Goal: Task Accomplishment & Management: Manage account settings

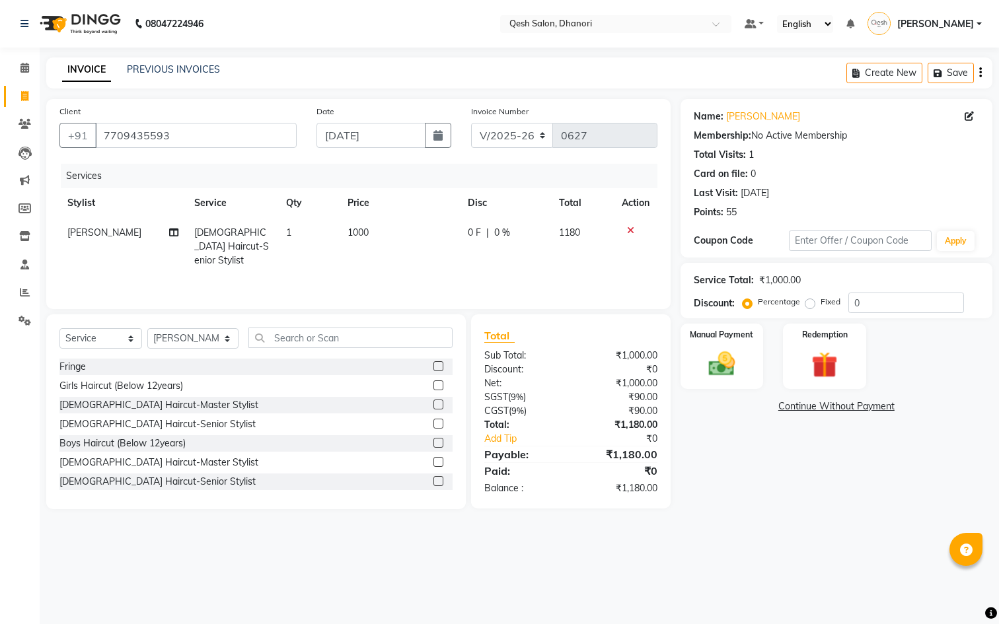
select select "7641"
select select "service"
select select "85050"
click at [26, 92] on icon at bounding box center [24, 96] width 7 height 10
select select "service"
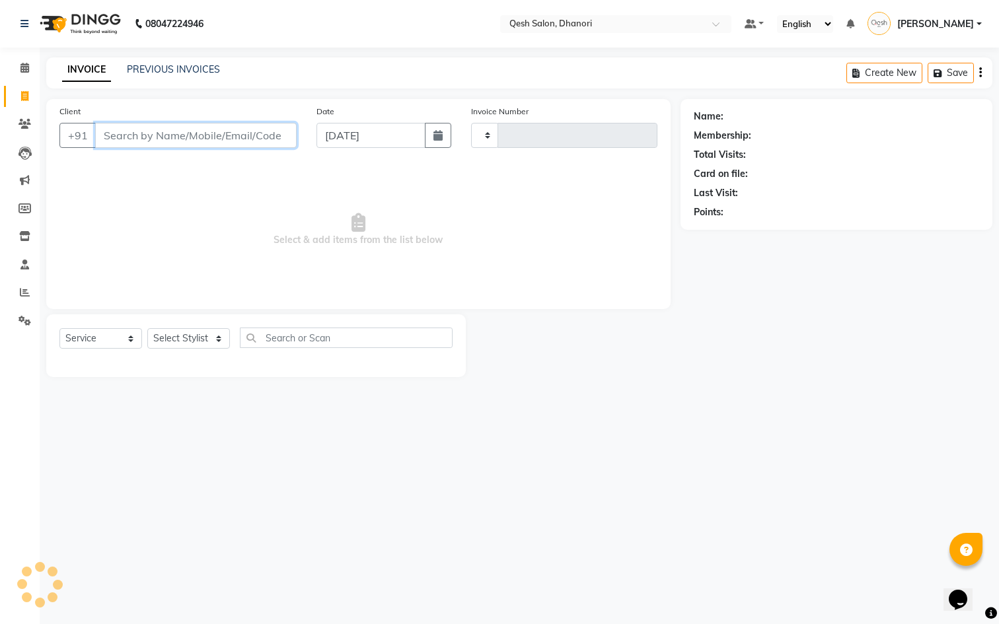
type input "0635"
select select "7641"
click at [26, 66] on icon at bounding box center [24, 68] width 9 height 10
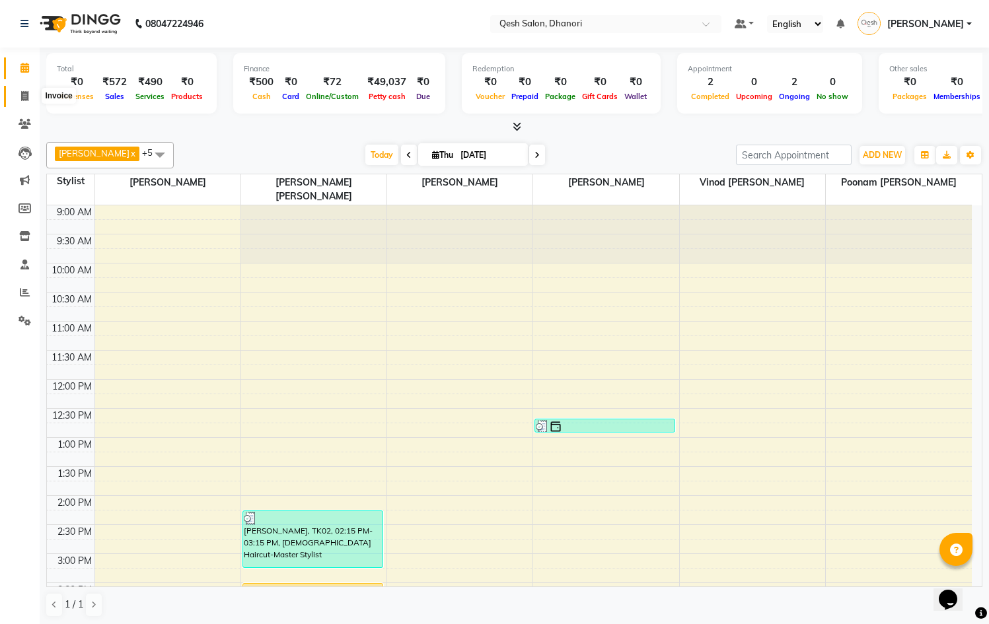
click at [28, 94] on icon at bounding box center [24, 96] width 7 height 10
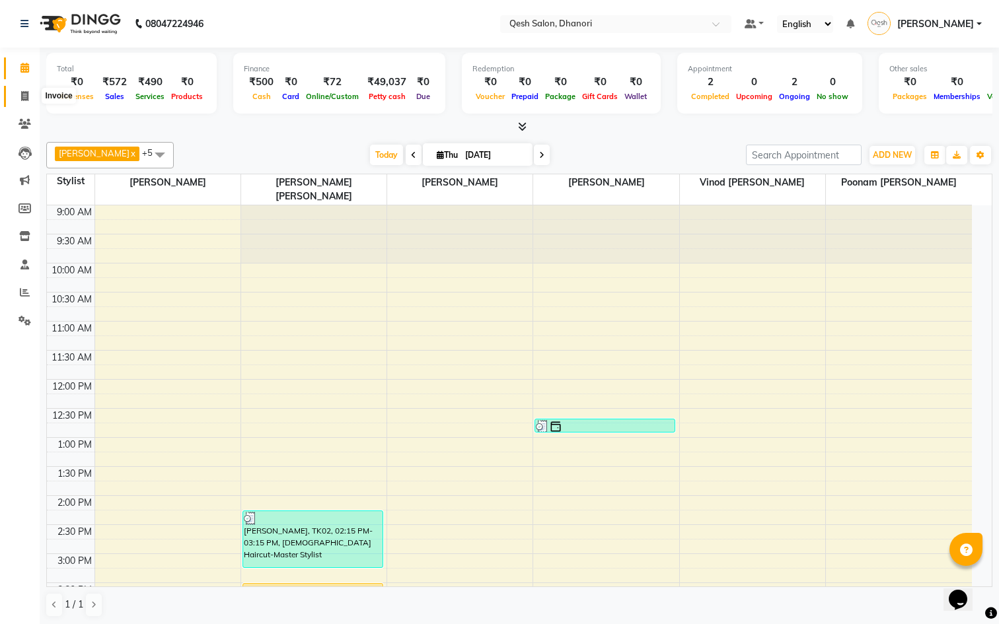
select select "service"
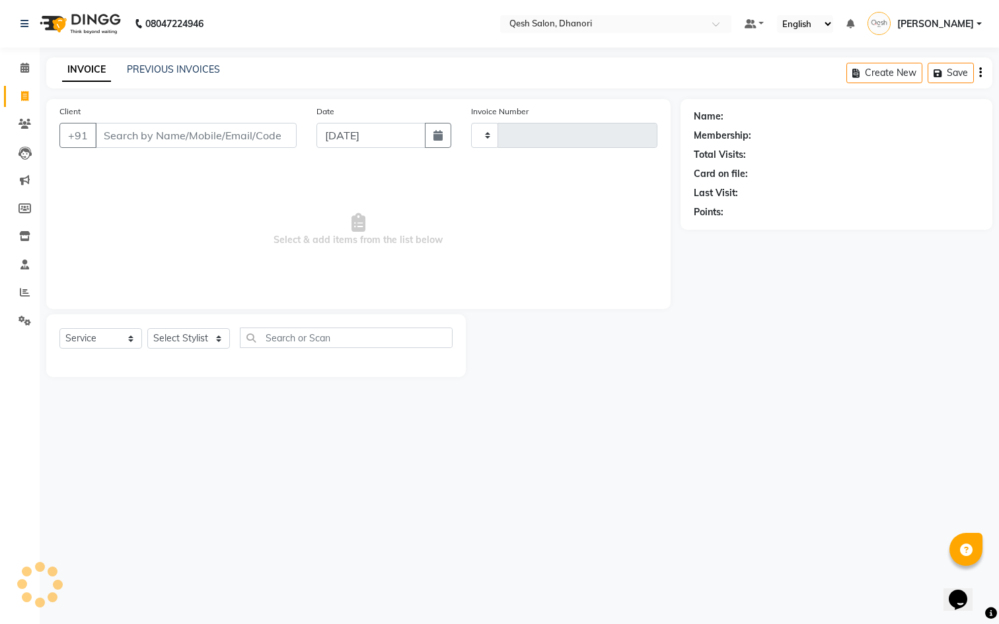
type input "0635"
select select "7641"
click at [185, 71] on link "PREVIOUS INVOICES" at bounding box center [173, 69] width 93 height 12
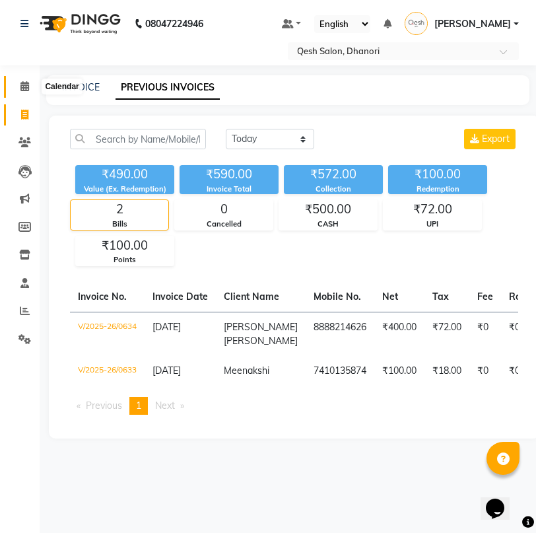
click at [22, 92] on span at bounding box center [24, 86] width 23 height 15
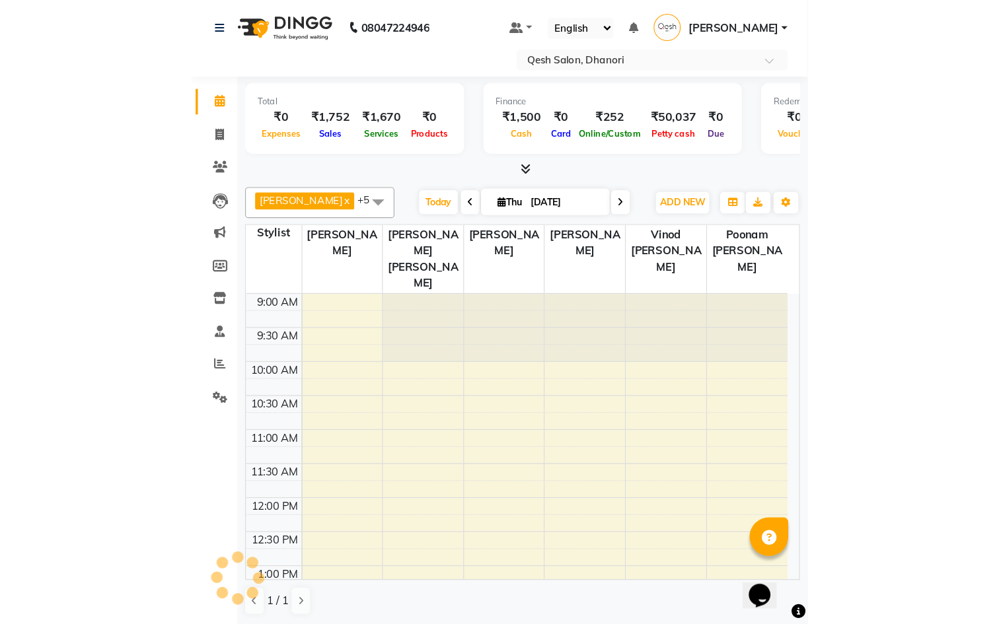
scroll to position [408, 0]
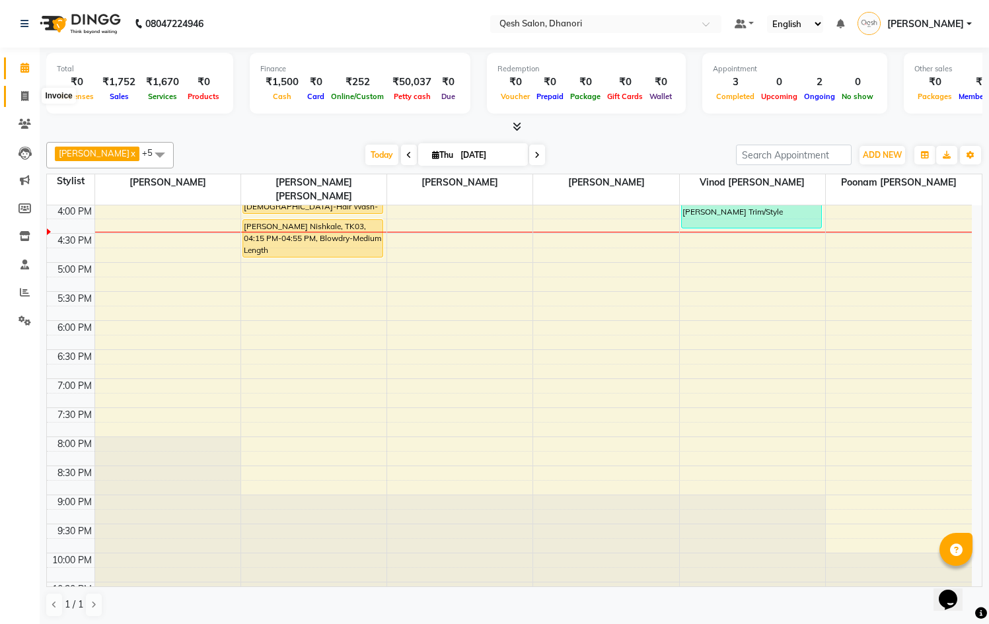
click at [24, 94] on icon at bounding box center [24, 96] width 7 height 10
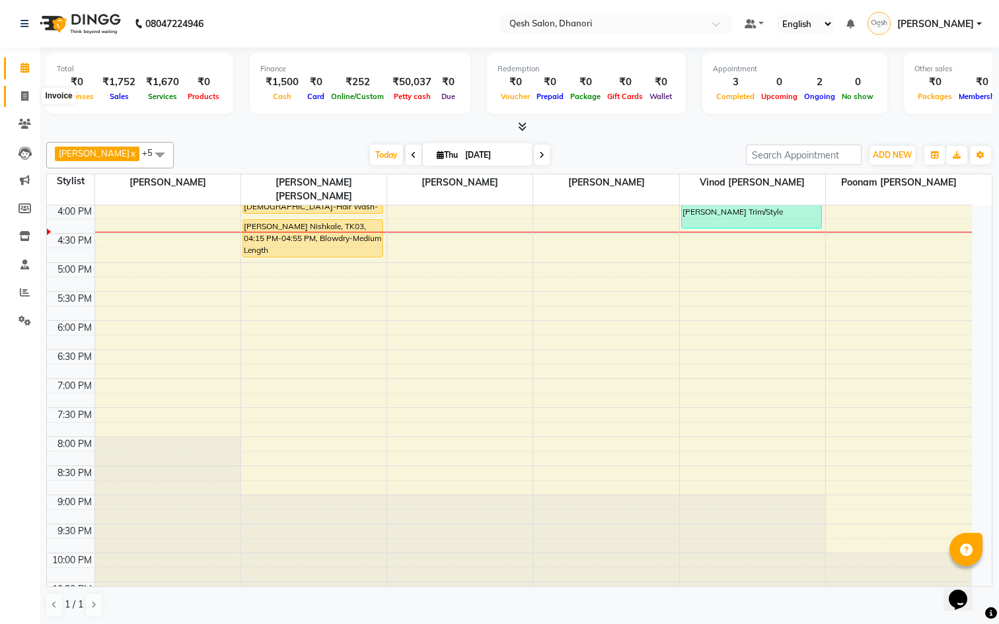
select select "service"
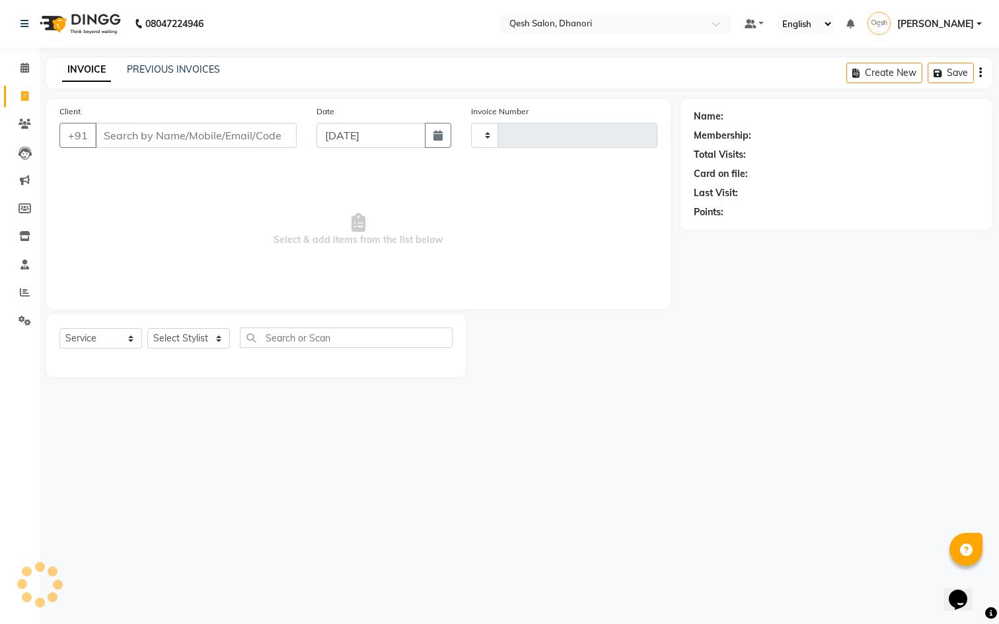
type input "0636"
select select "7641"
click at [176, 72] on link "PREVIOUS INVOICES" at bounding box center [173, 69] width 93 height 12
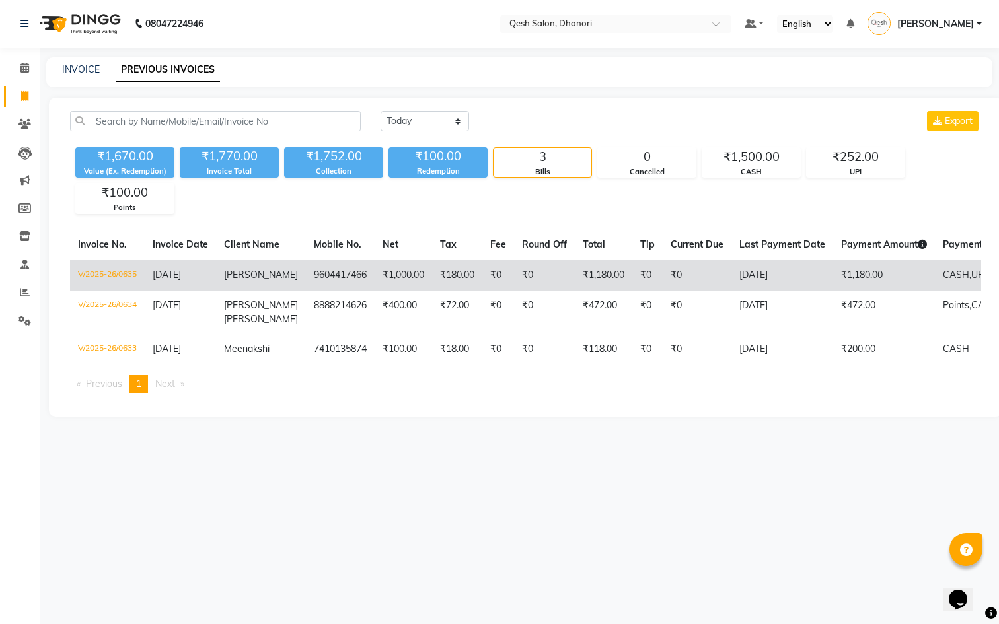
click at [408, 275] on td "₹1,000.00" at bounding box center [403, 275] width 57 height 31
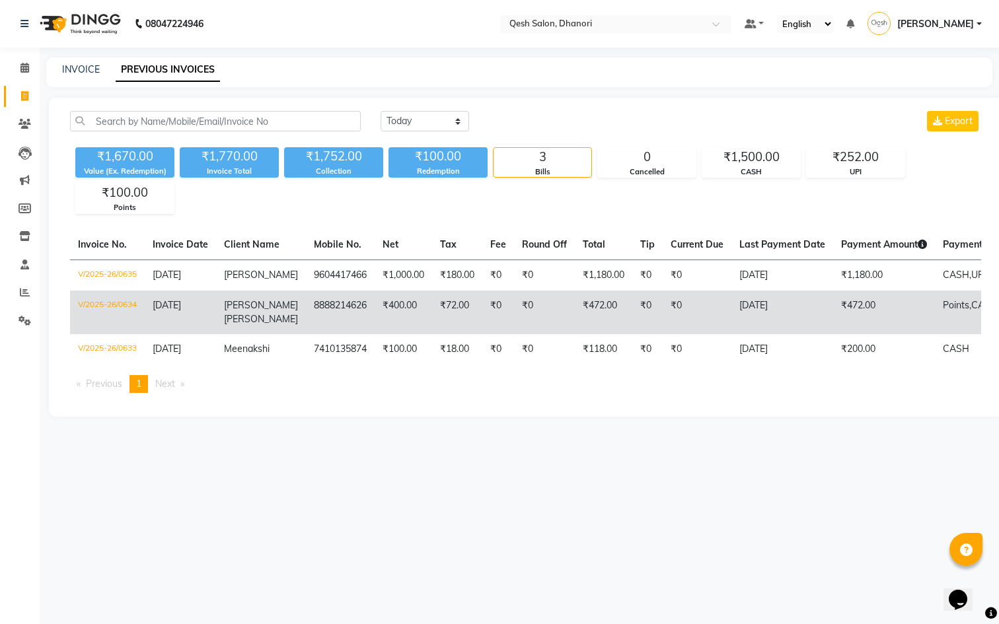
click at [578, 303] on td "₹472.00" at bounding box center [603, 313] width 57 height 44
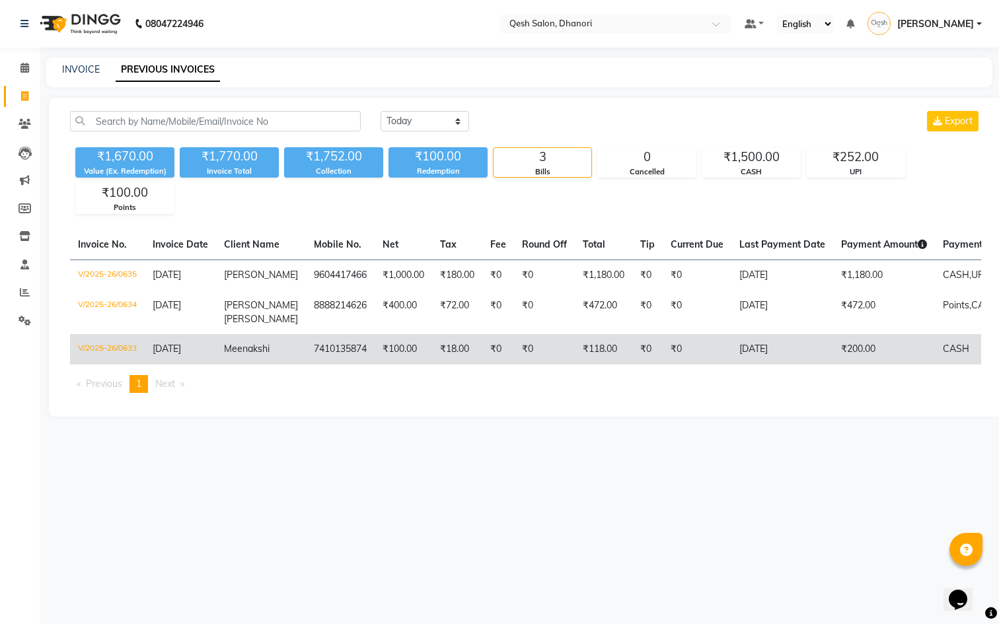
click at [580, 334] on td "₹118.00" at bounding box center [603, 349] width 57 height 30
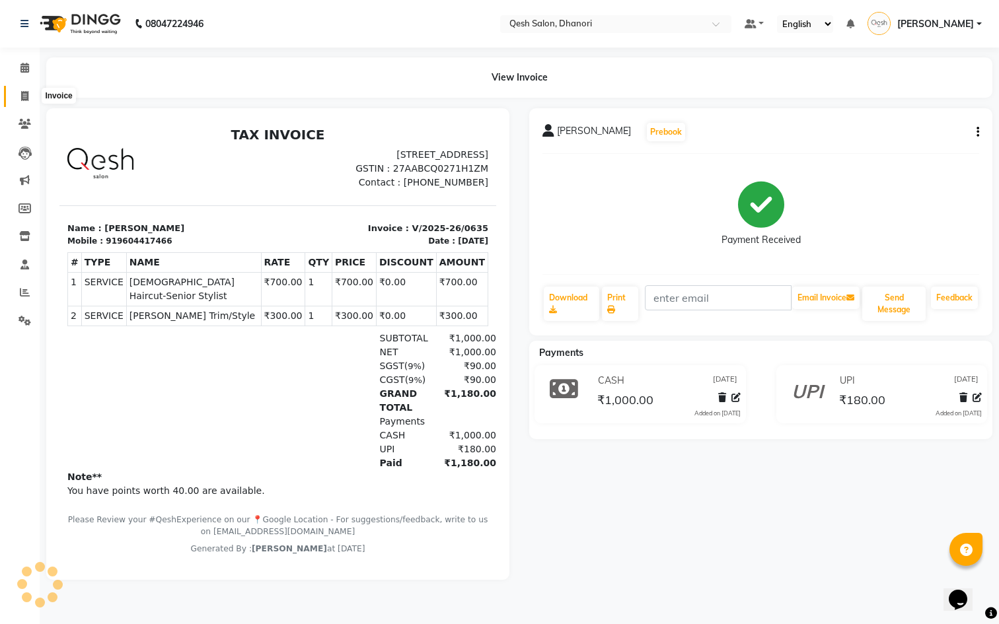
click at [22, 97] on icon at bounding box center [24, 96] width 7 height 10
select select "service"
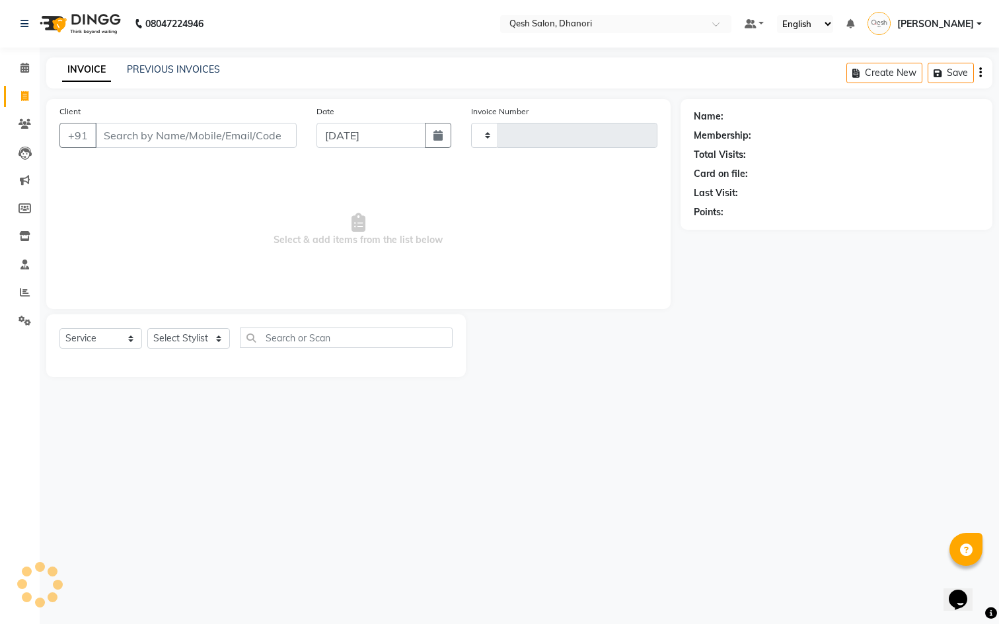
type input "0636"
select select "7641"
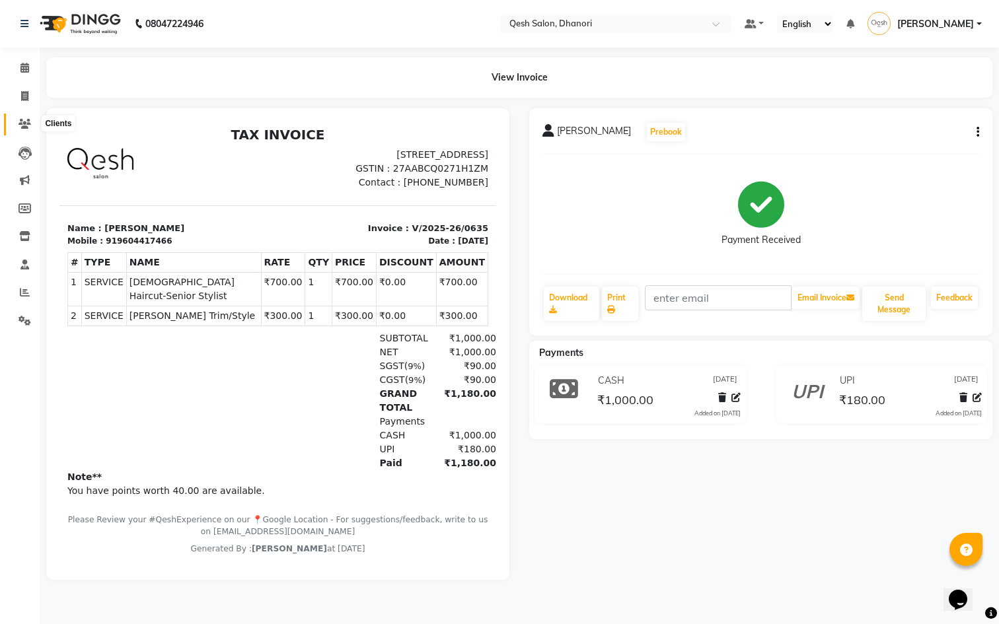
click at [29, 119] on icon at bounding box center [24, 124] width 13 height 10
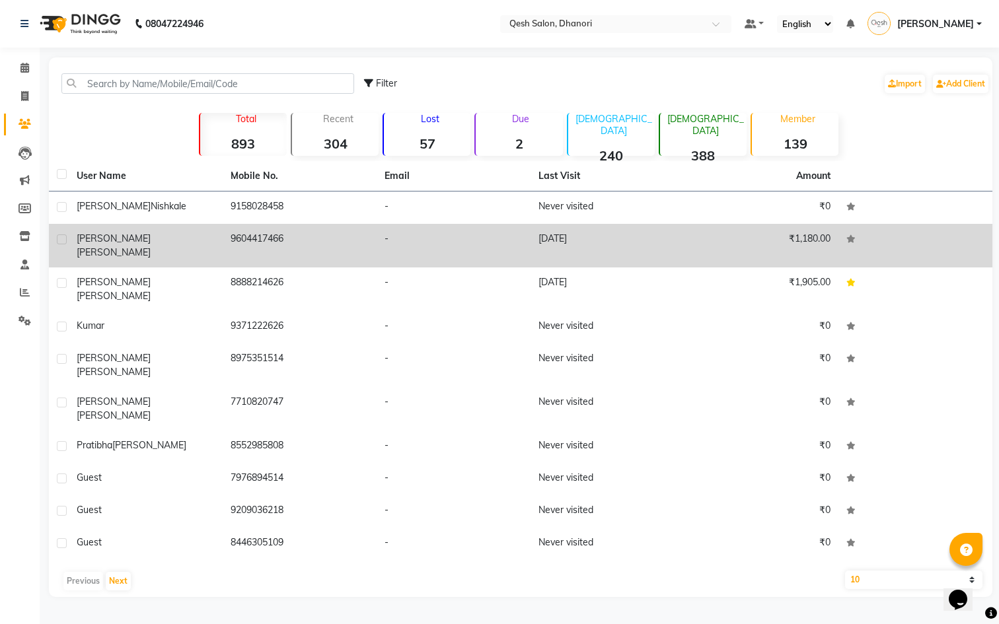
click at [125, 238] on span "Dhaneshwar" at bounding box center [114, 239] width 74 height 12
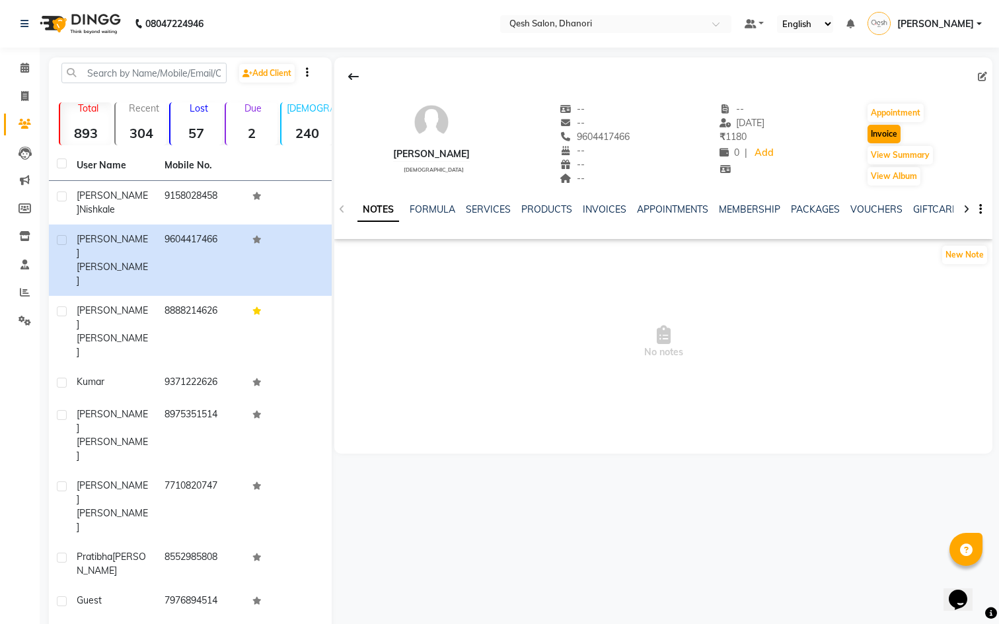
click at [900, 131] on button "Invoice" at bounding box center [883, 134] width 33 height 18
select select "service"
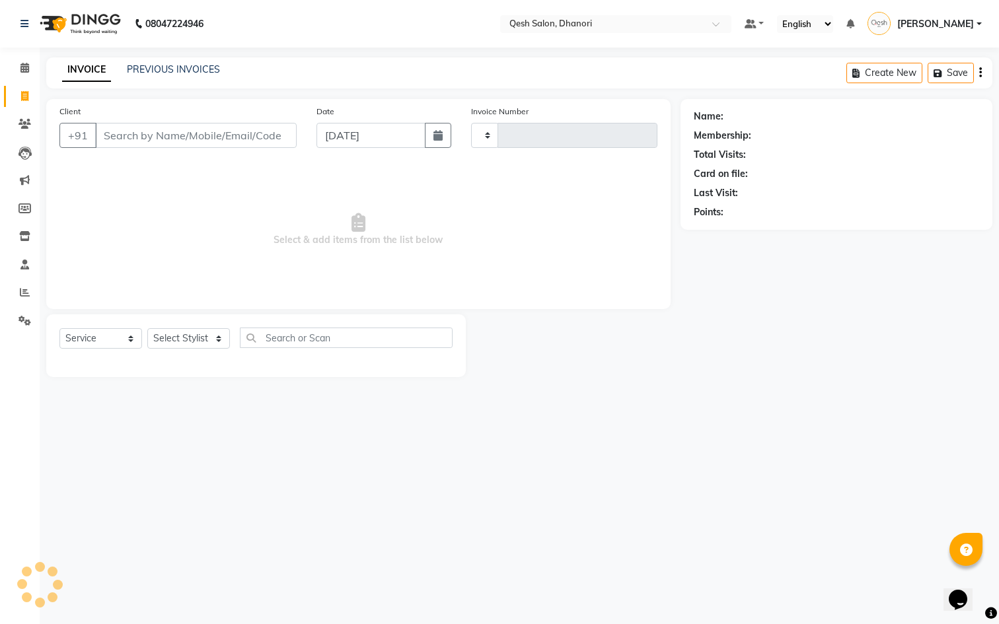
type input "0636"
select select "7641"
type input "9604417466"
select select "1: Object"
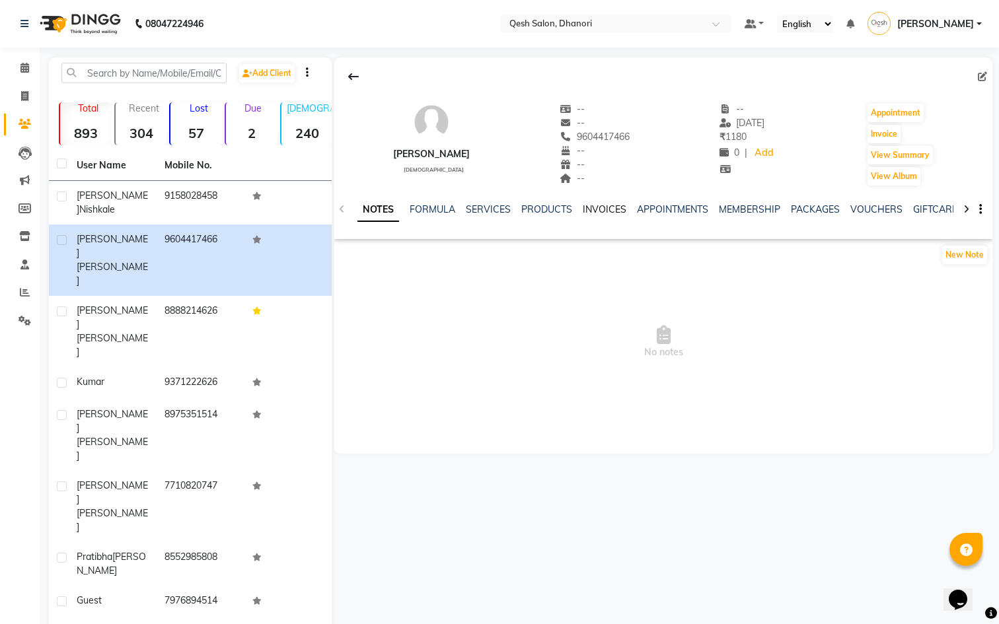
click at [592, 211] on link "INVOICES" at bounding box center [605, 209] width 44 height 12
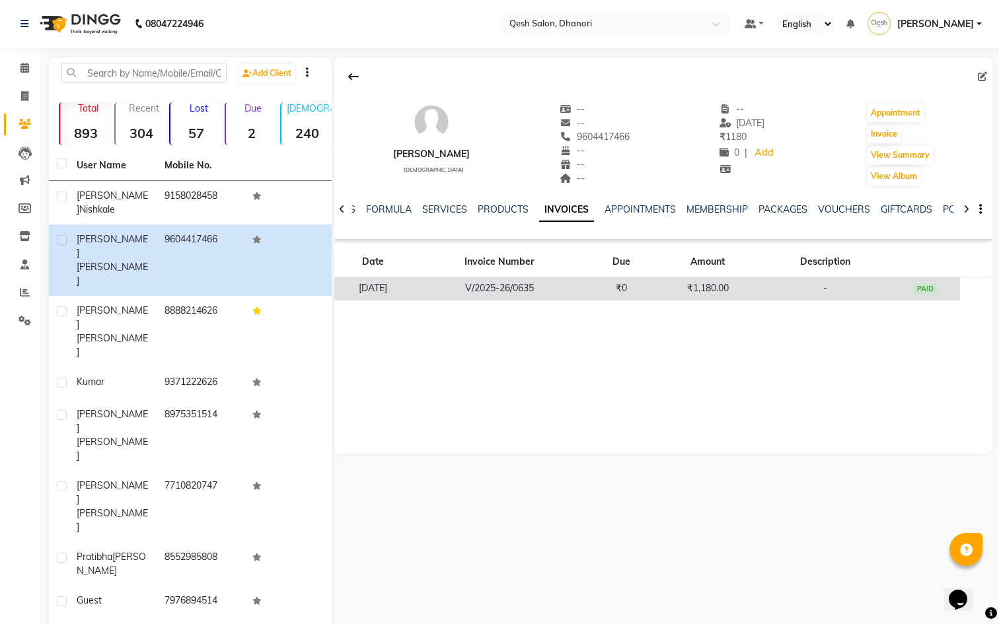
click at [566, 293] on td "V/2025-26/0635" at bounding box center [499, 288] width 175 height 23
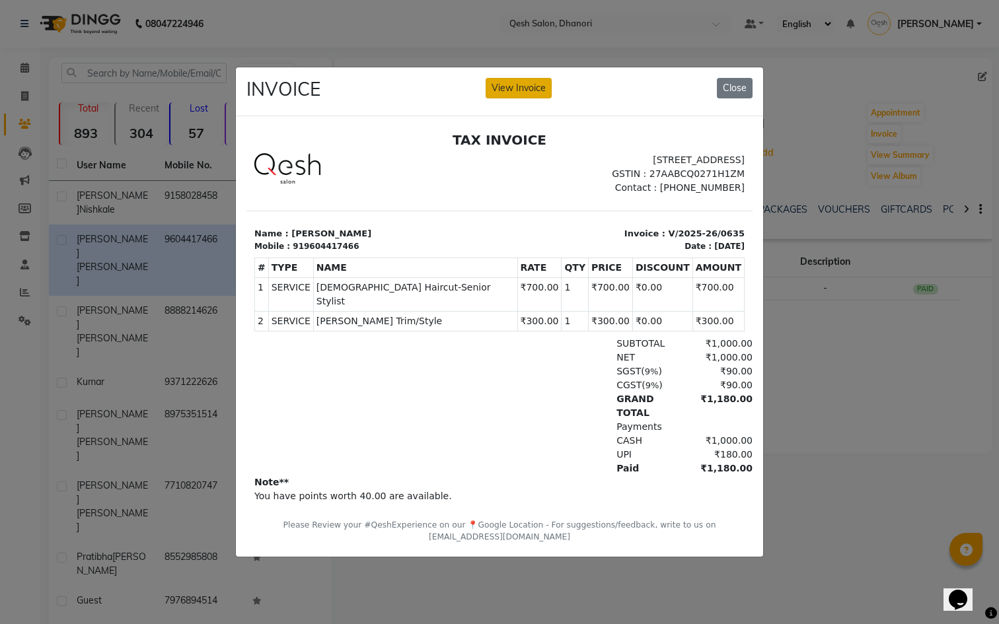
click at [527, 78] on button "View Invoice" at bounding box center [519, 88] width 66 height 20
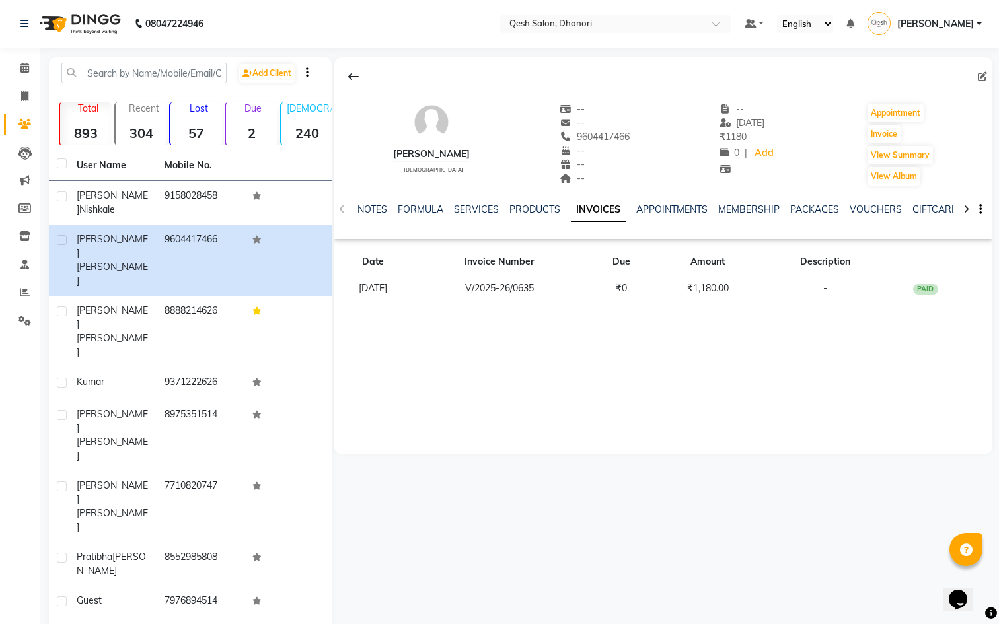
click at [729, 153] on icon at bounding box center [723, 152] width 9 height 9
click at [963, 209] on icon at bounding box center [966, 209] width 6 height 9
click at [964, 209] on icon at bounding box center [966, 209] width 6 height 9
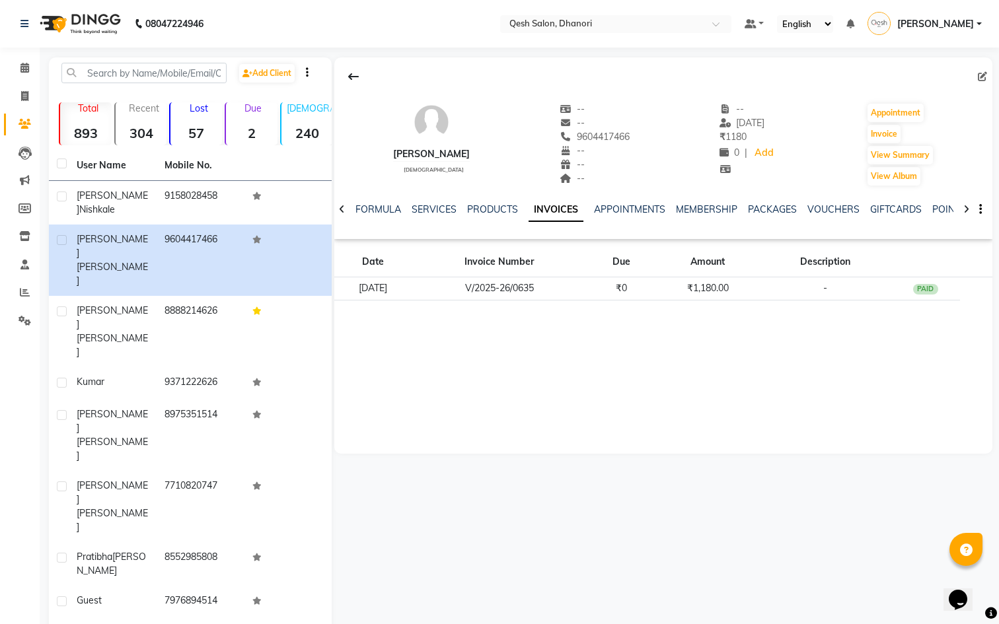
click at [964, 209] on icon at bounding box center [966, 209] width 6 height 9
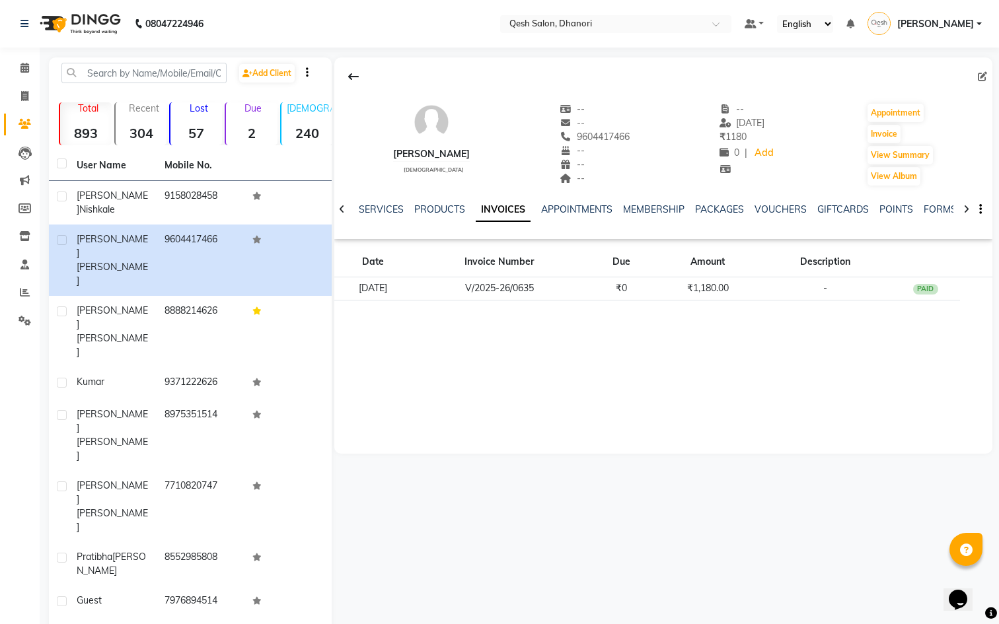
click at [964, 209] on icon at bounding box center [966, 209] width 6 height 9
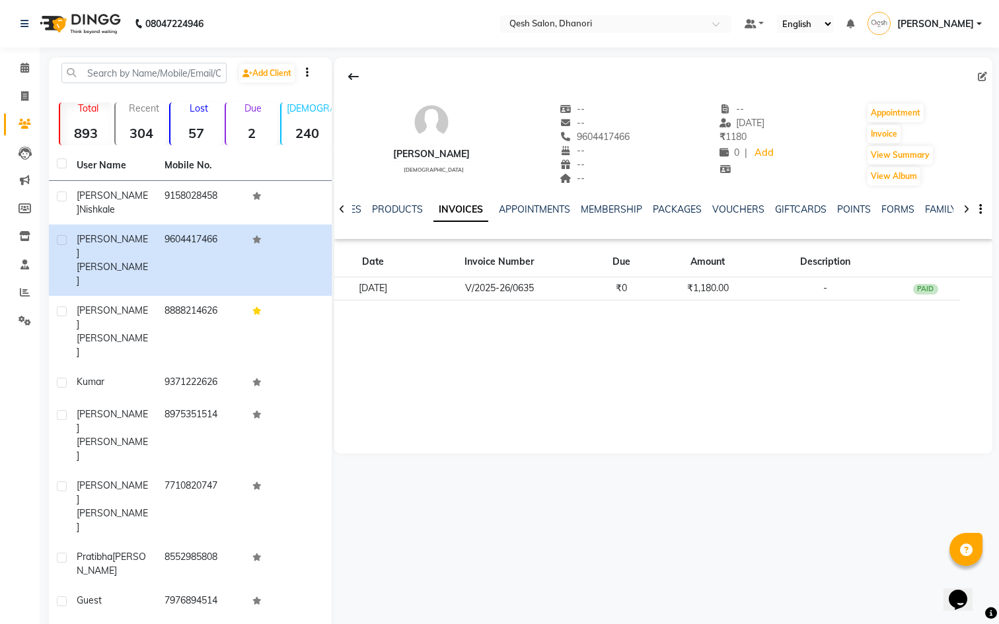
click at [964, 209] on div "NOTES FORMULA SERVICES PRODUCTS INVOICES APPOINTMENTS MEMBERSHIP PACKAGES VOUCH…" at bounding box center [663, 210] width 658 height 46
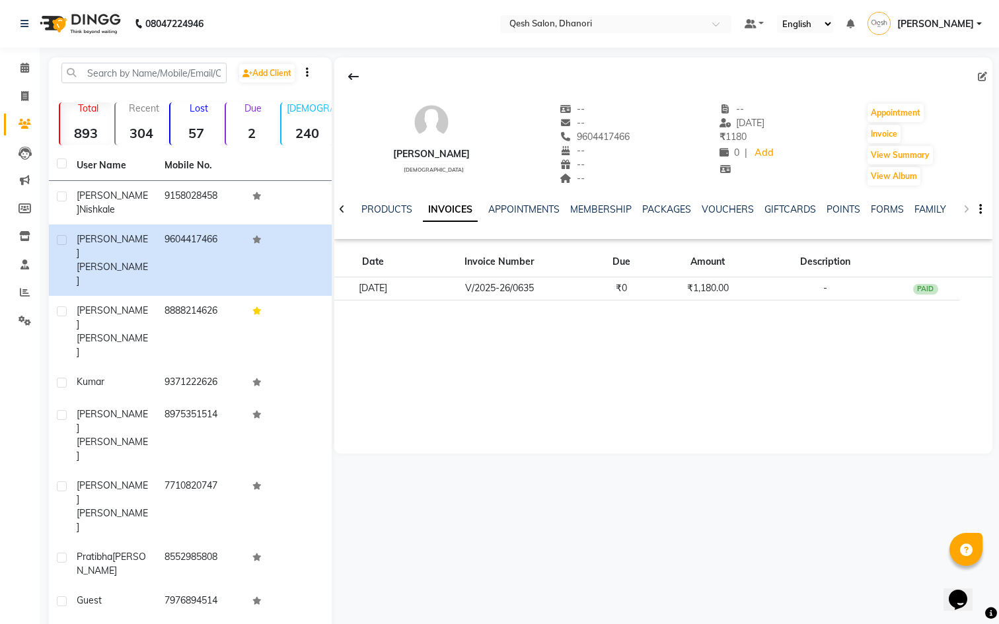
click at [965, 209] on div "NOTES FORMULA SERVICES PRODUCTS INVOICES APPOINTMENTS MEMBERSHIP PACKAGES VOUCH…" at bounding box center [663, 210] width 658 height 46
click at [905, 205] on link "WALLET" at bounding box center [924, 209] width 38 height 12
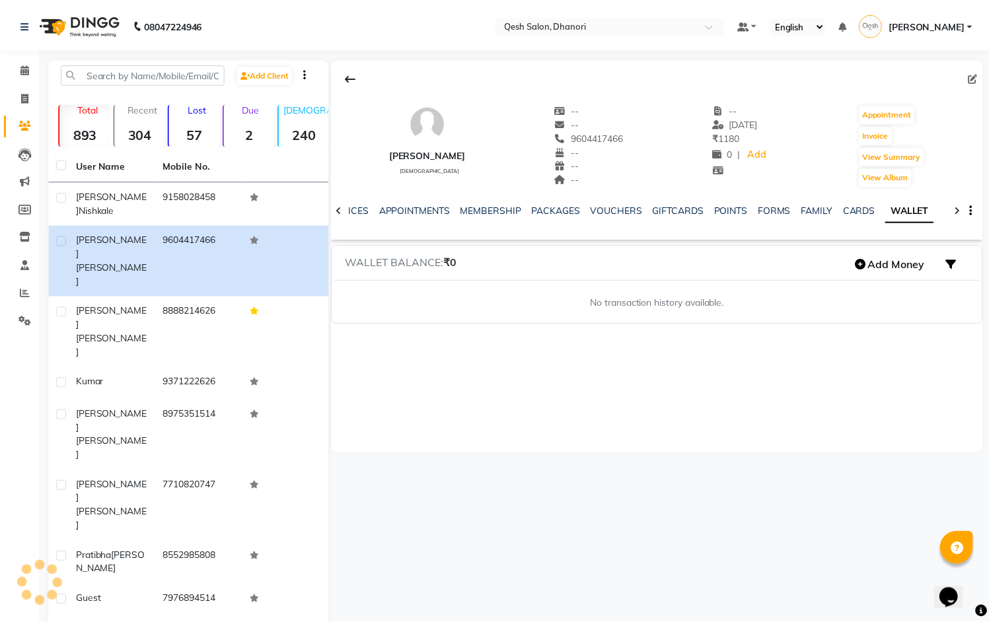
scroll to position [0, 81]
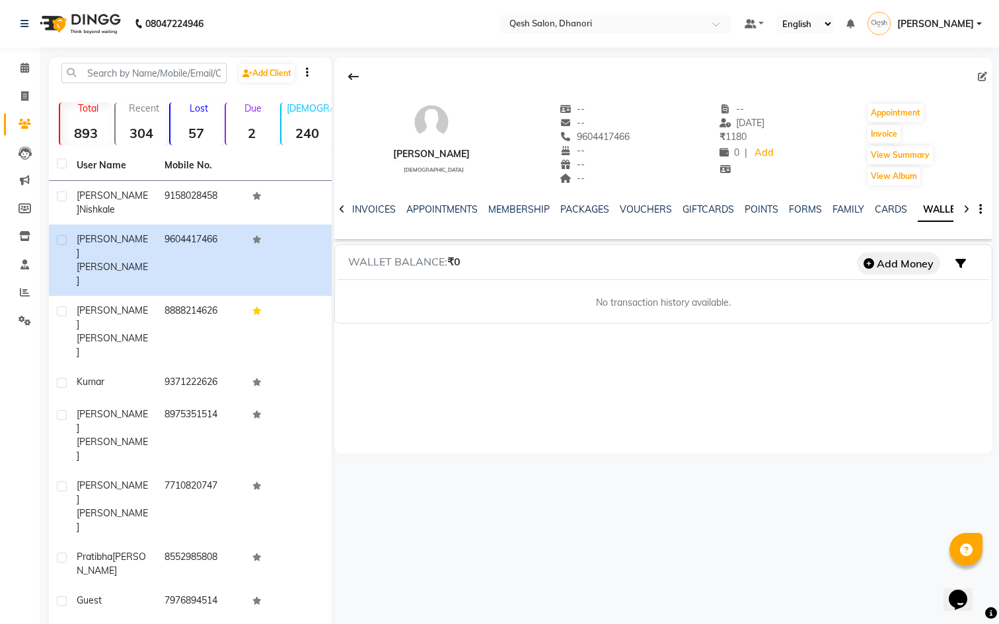
click at [878, 262] on button "Add Money" at bounding box center [898, 263] width 83 height 22
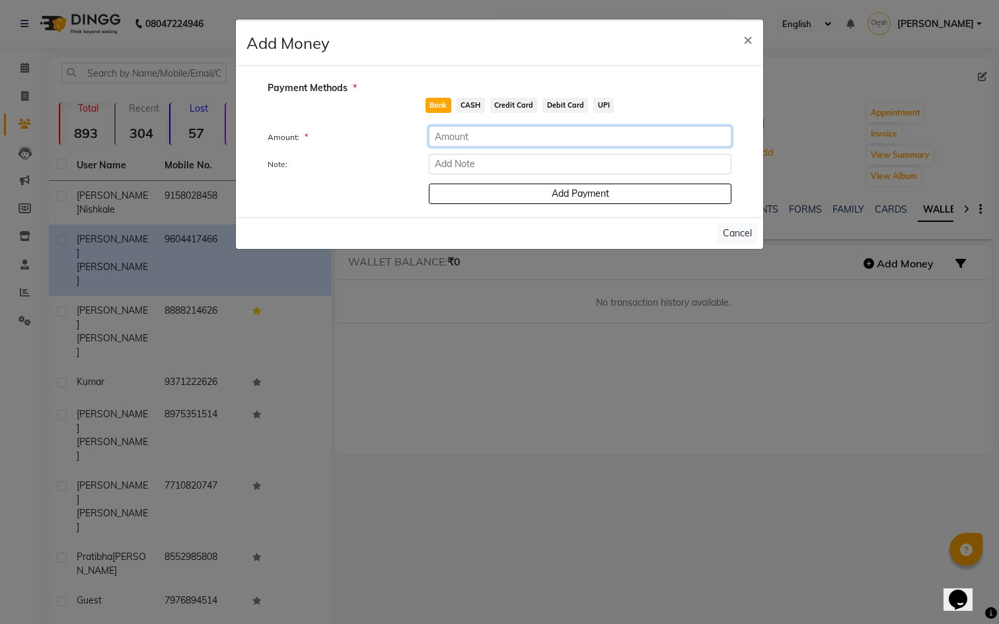
click at [489, 130] on input "number" at bounding box center [580, 136] width 303 height 20
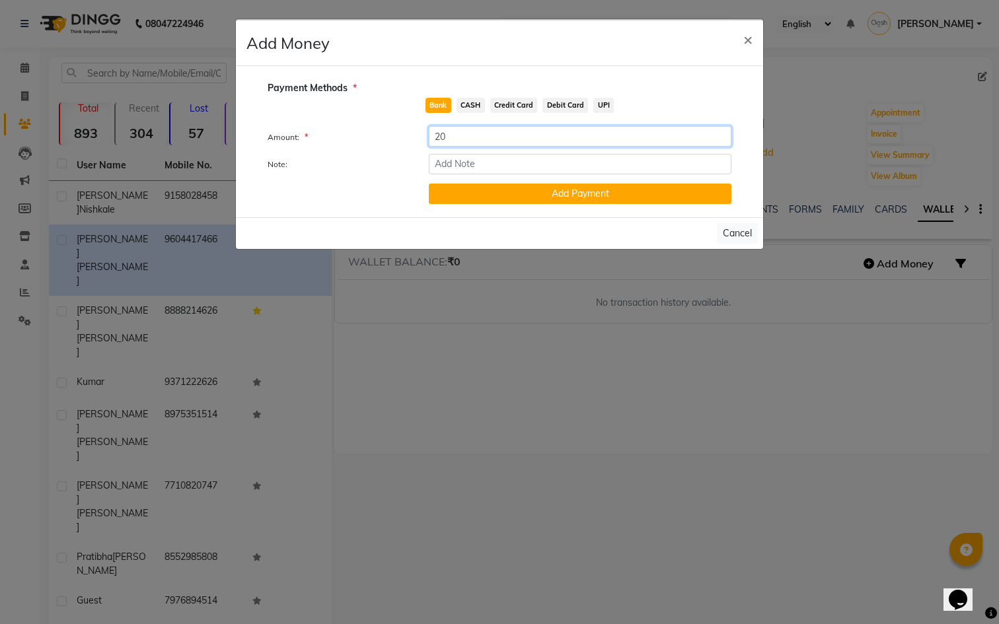
type input "20"
click at [601, 106] on span "UPI" at bounding box center [603, 105] width 20 height 15
click at [519, 167] on input "Note:" at bounding box center [580, 164] width 303 height 20
click at [536, 193] on button "Add Payment" at bounding box center [580, 194] width 303 height 20
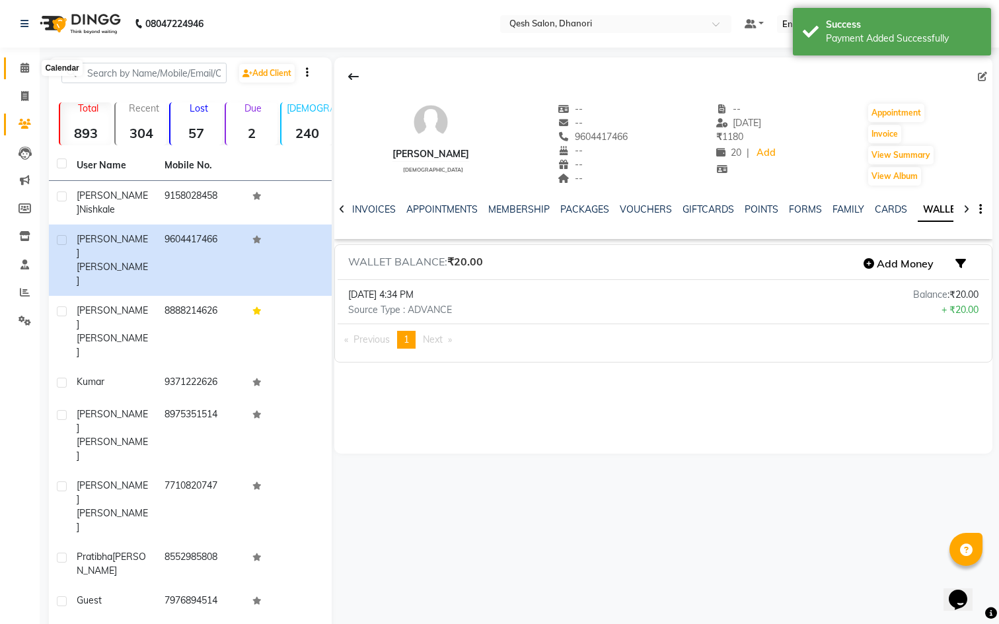
click at [29, 72] on icon at bounding box center [24, 68] width 9 height 10
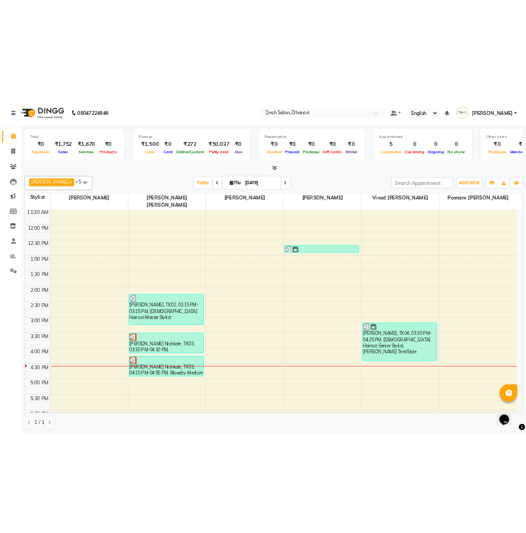
scroll to position [146, 0]
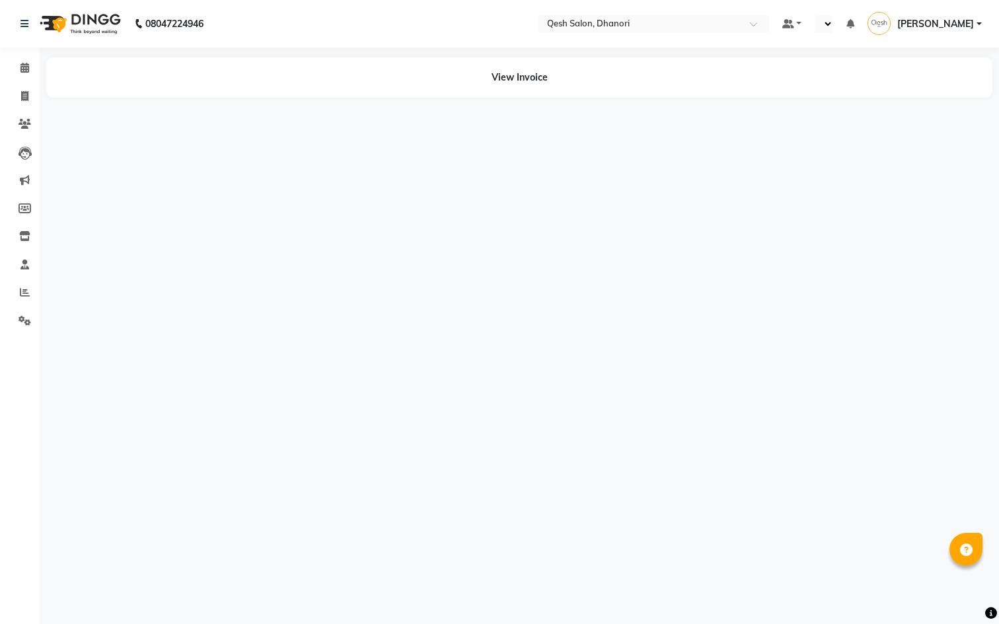
select select "en"
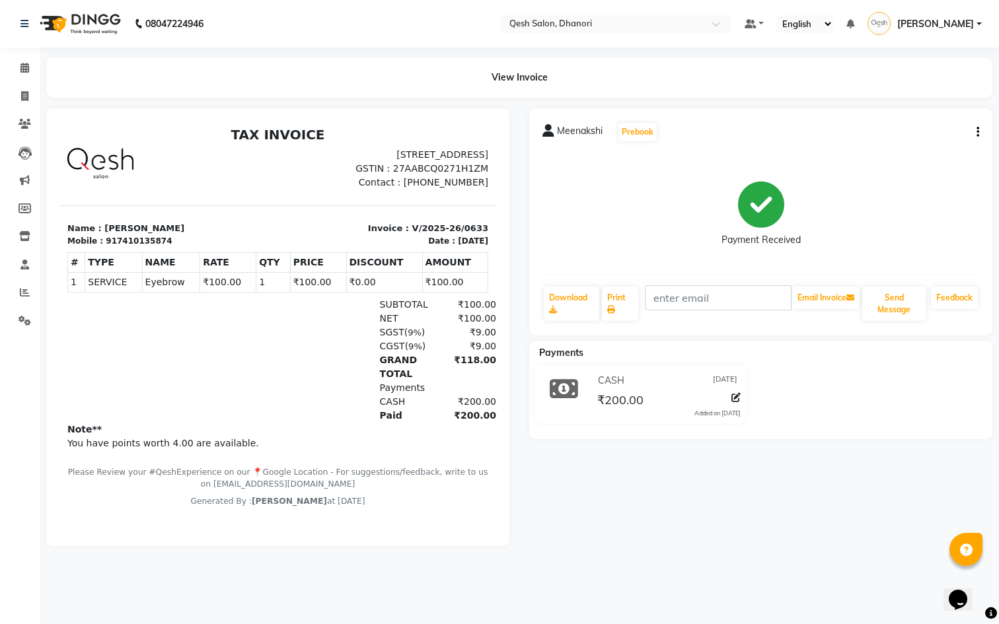
click at [581, 129] on span "Meenakshi" at bounding box center [580, 133] width 46 height 18
click at [28, 122] on icon at bounding box center [24, 124] width 13 height 10
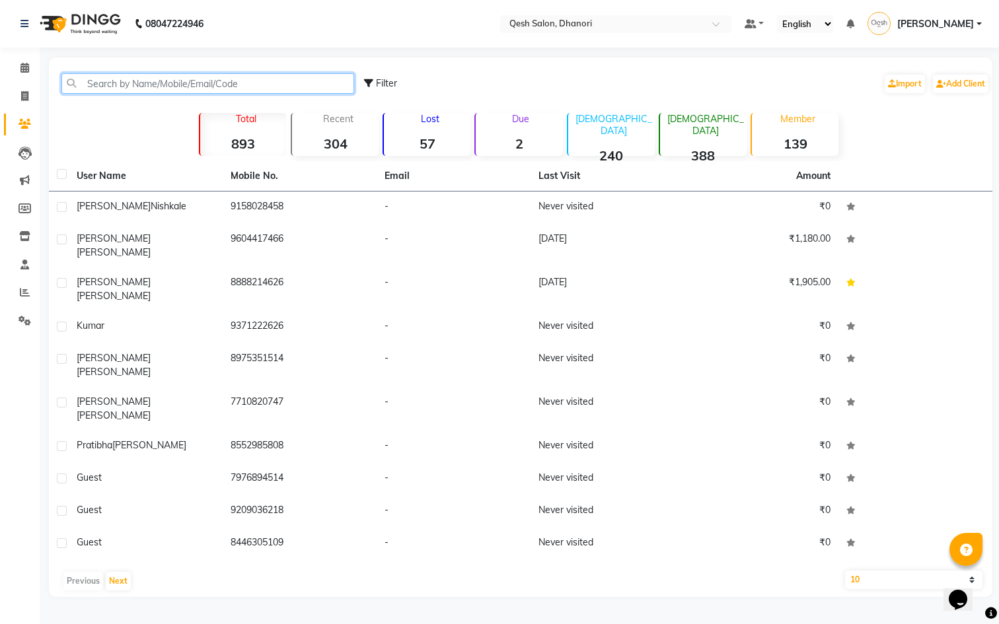
click at [169, 75] on input "text" at bounding box center [207, 83] width 293 height 20
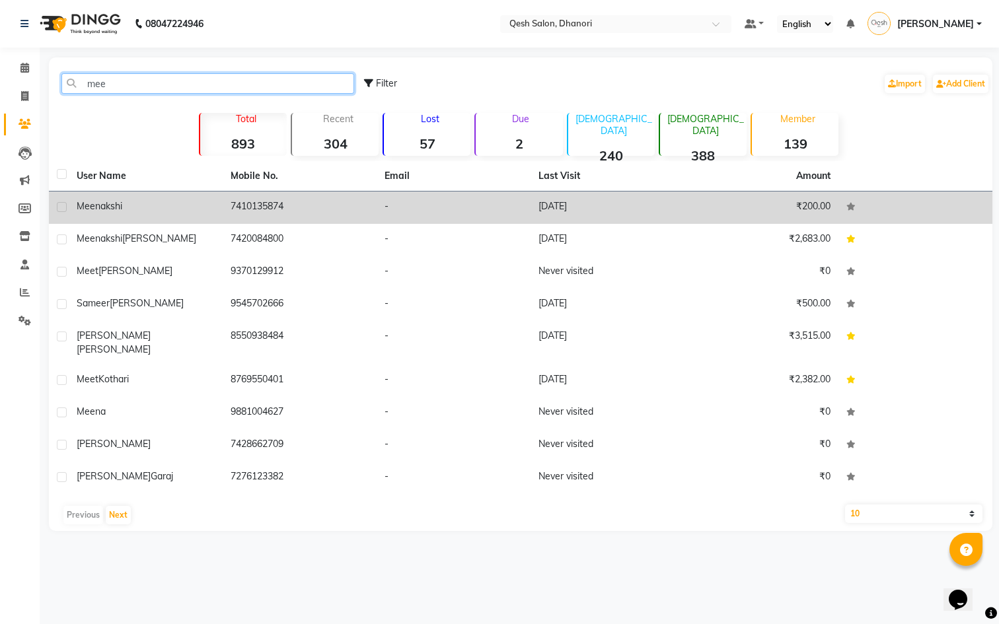
type input "mee"
click at [119, 205] on span "Meenakshi" at bounding box center [100, 206] width 46 height 12
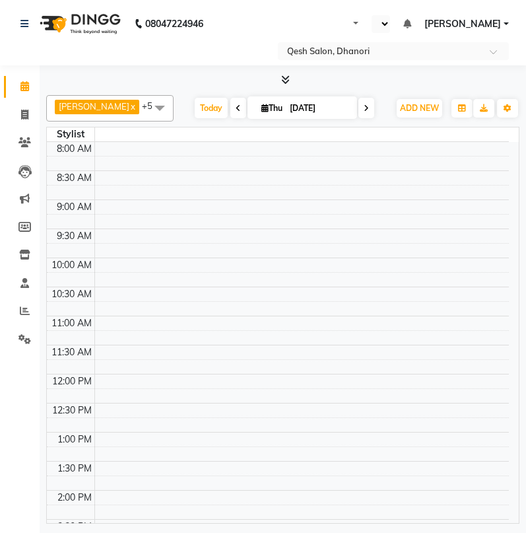
select select "en"
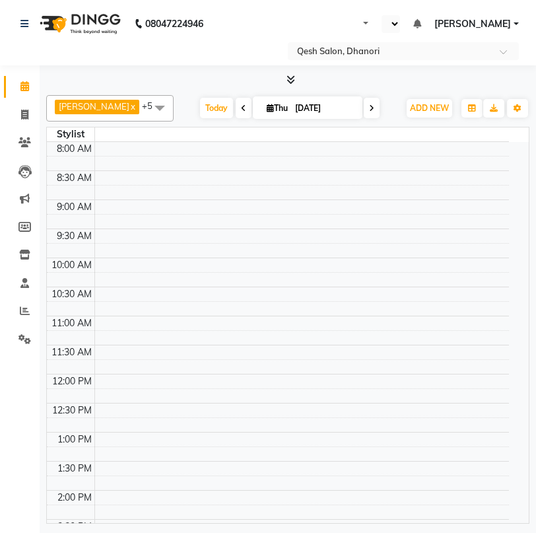
select select "en"
